Goal: Communication & Community: Participate in discussion

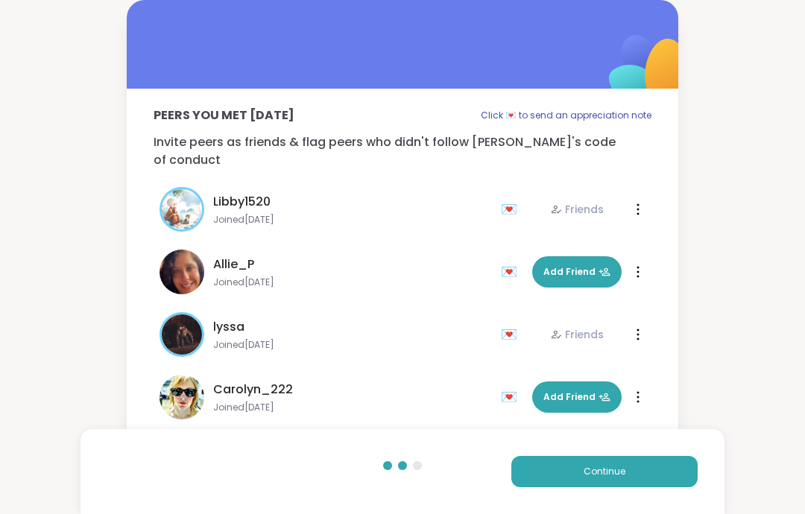
click at [672, 472] on button "Continue" at bounding box center [604, 471] width 186 height 31
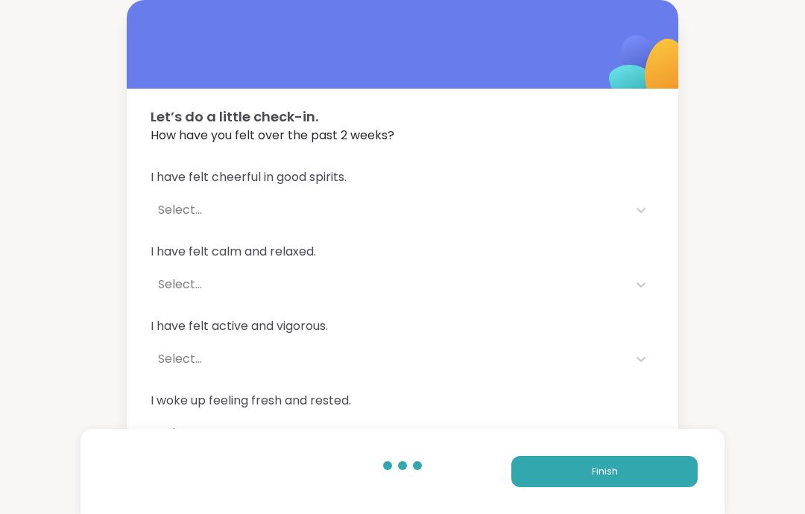
click at [670, 476] on button "Finish" at bounding box center [604, 471] width 186 height 31
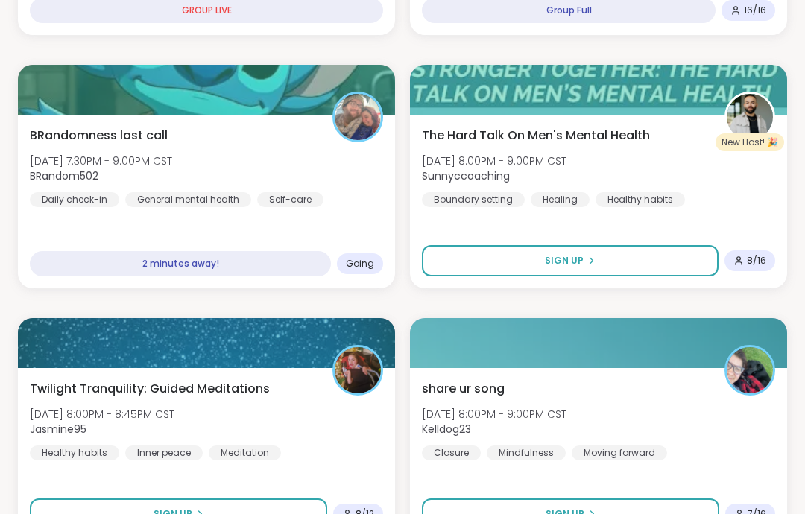
scroll to position [947, 0]
click at [327, 189] on div "BRandomness last call [DATE] 7:30PM - 9:00PM CST BRandom502 Daily check-in Gene…" at bounding box center [206, 167] width 353 height 81
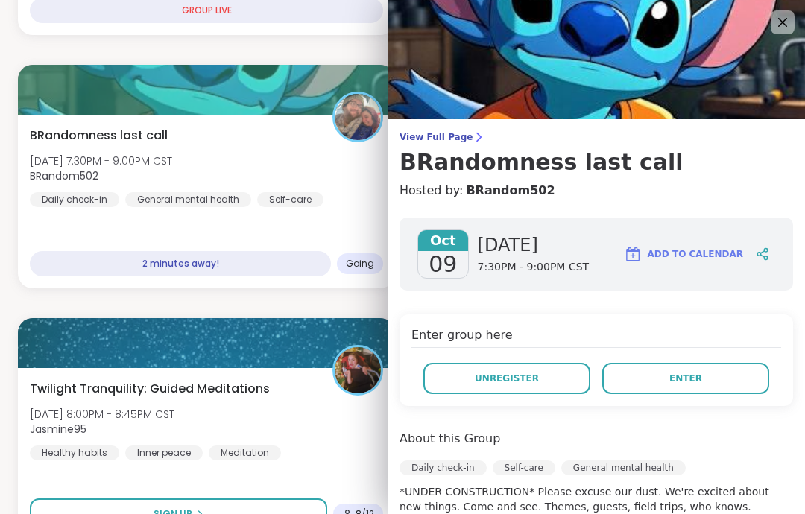
click at [693, 382] on span "Enter" at bounding box center [686, 378] width 33 height 13
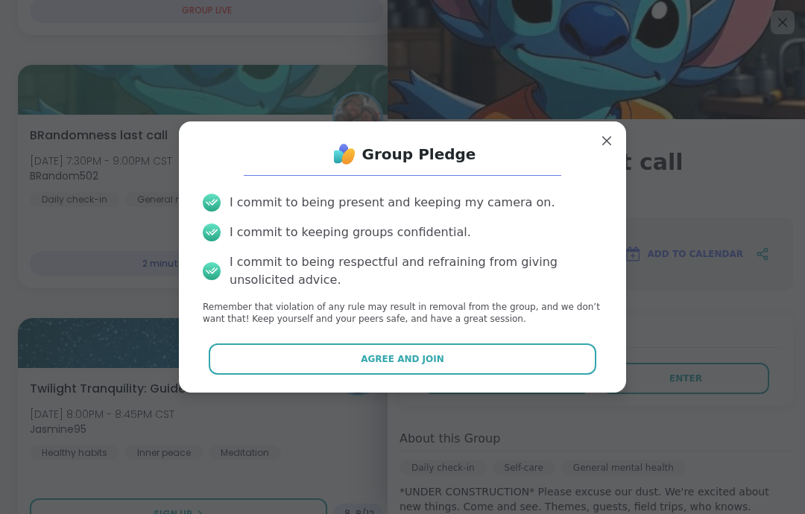
click at [588, 369] on button "Agree and Join" at bounding box center [403, 359] width 388 height 31
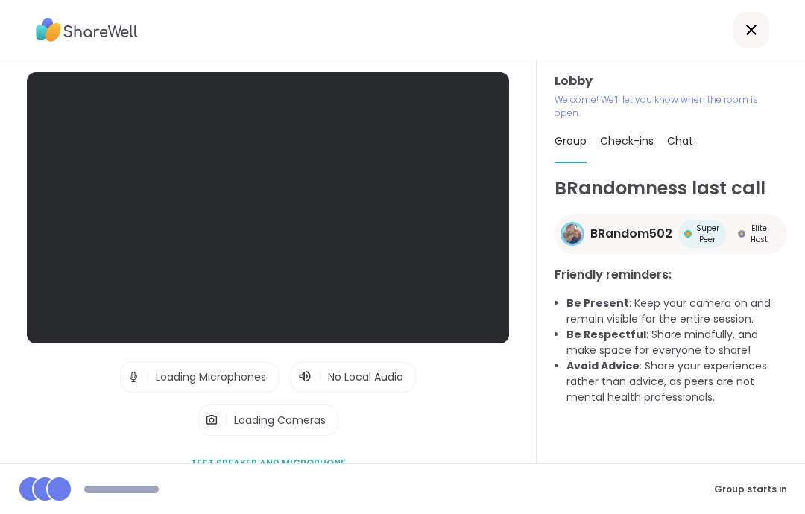
scroll to position [60, 0]
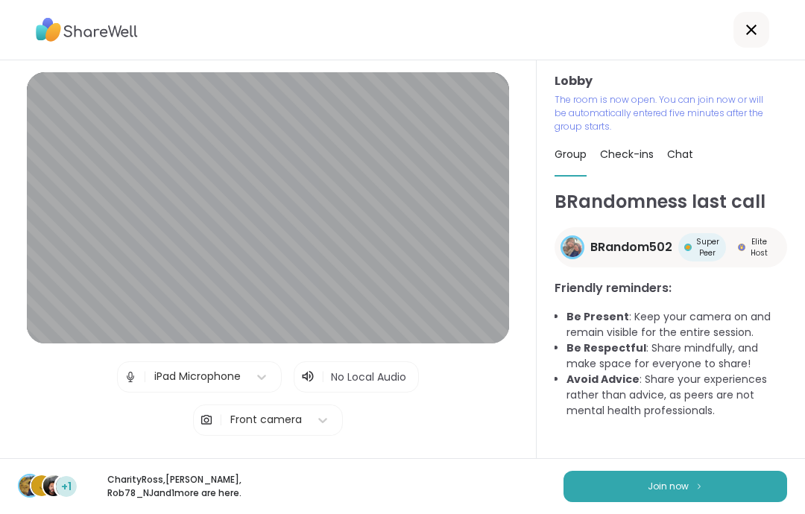
click at [728, 500] on button "Join now" at bounding box center [676, 486] width 224 height 31
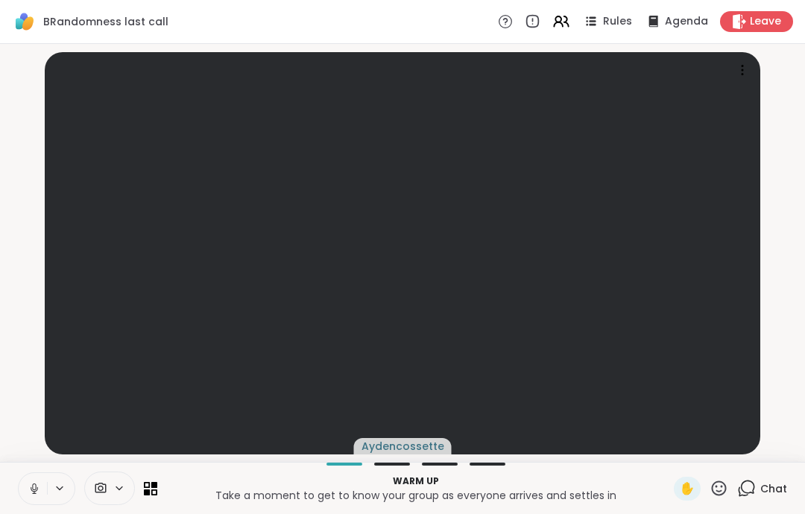
click at [49, 491] on button at bounding box center [61, 488] width 28 height 13
click at [35, 491] on icon at bounding box center [34, 488] width 13 height 13
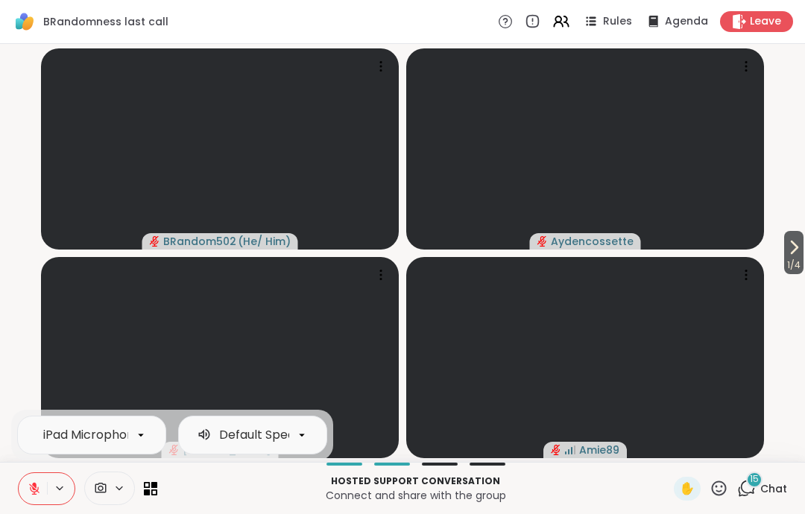
click at [21, 382] on video-player-container "1 / 4 BRandom502 ( He/ Him ) Aydencossette [PERSON_NAME] Amie89" at bounding box center [402, 253] width 787 height 406
